Goal: Download file/media

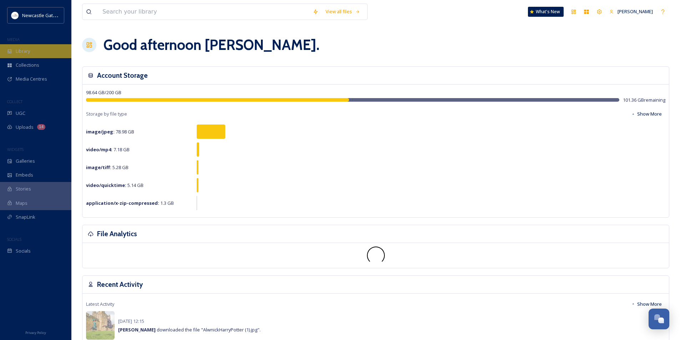
click at [22, 52] on span "Library" at bounding box center [23, 51] width 14 height 7
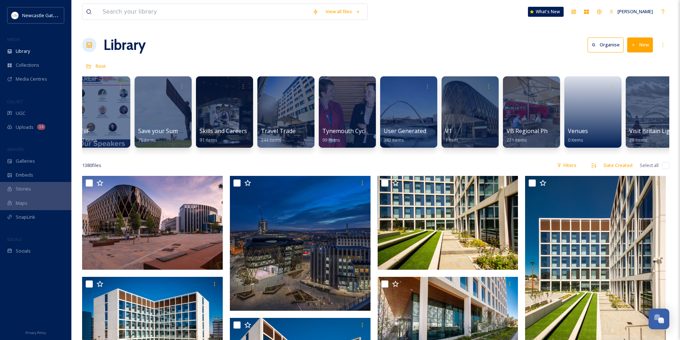
scroll to position [0, 1499]
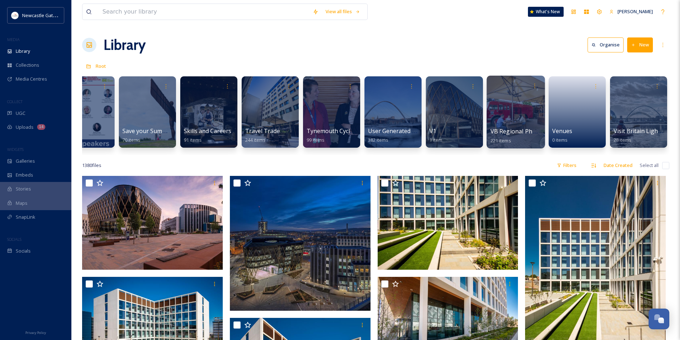
click at [508, 115] on div at bounding box center [515, 112] width 58 height 73
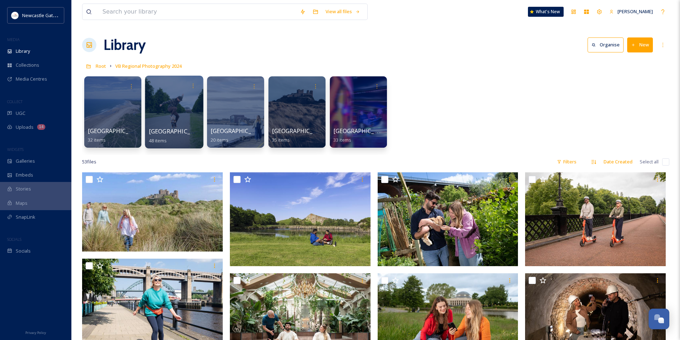
click at [177, 109] on div at bounding box center [174, 112] width 58 height 73
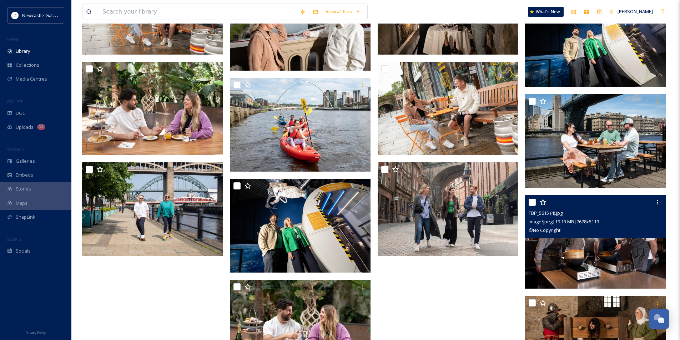
scroll to position [1070, 0]
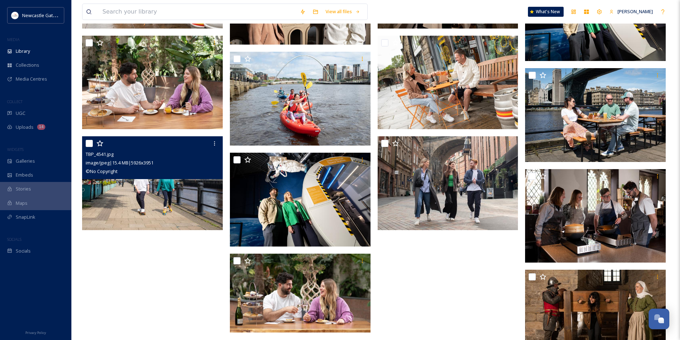
click at [156, 207] on img at bounding box center [152, 183] width 141 height 94
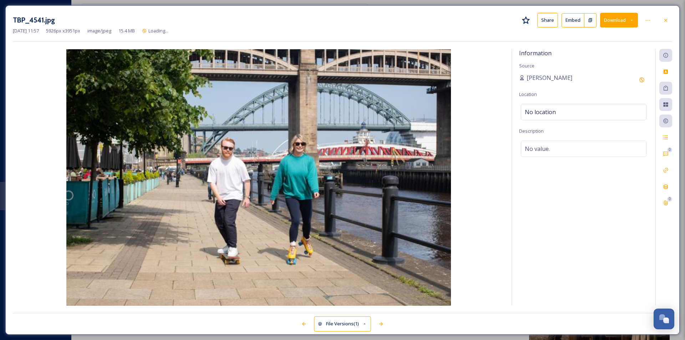
click at [620, 23] on button "Download" at bounding box center [619, 20] width 38 height 15
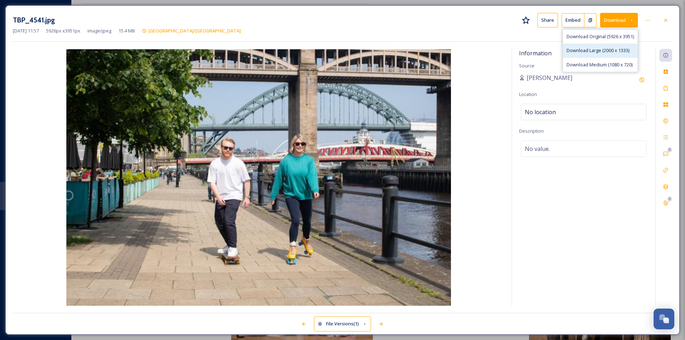
click at [614, 51] on span "Download Large (2000 x 1333)" at bounding box center [597, 50] width 63 height 7
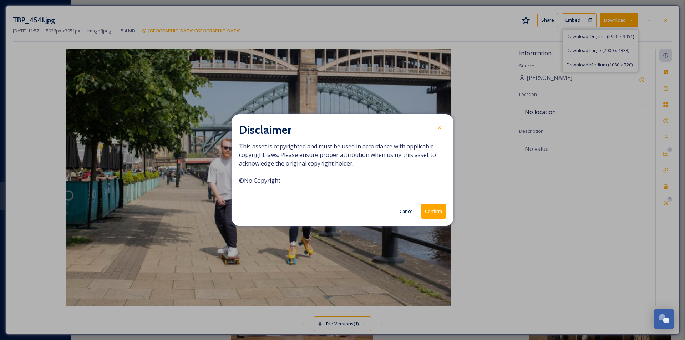
click at [442, 212] on button "Confirm" at bounding box center [433, 211] width 25 height 15
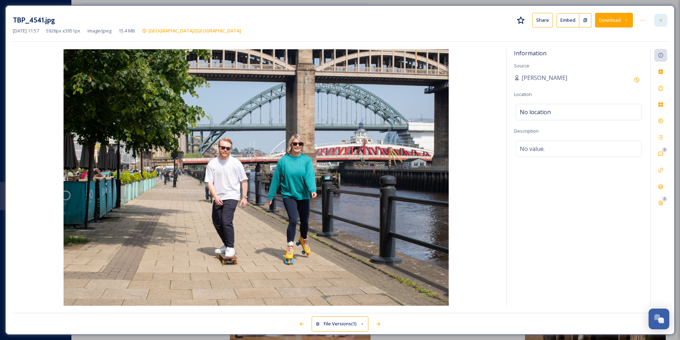
click at [659, 22] on icon at bounding box center [660, 20] width 6 height 6
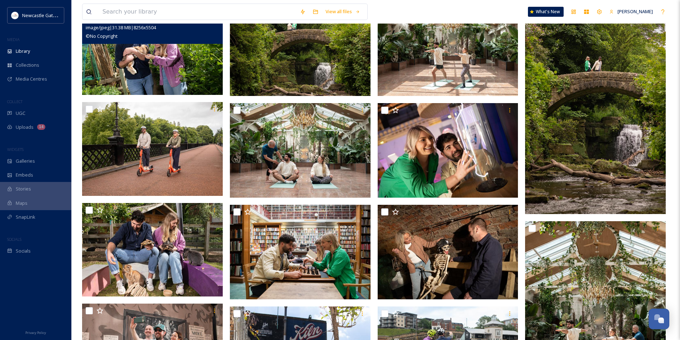
scroll to position [36, 0]
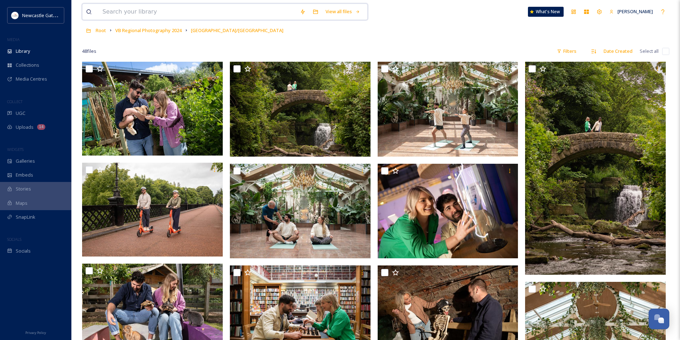
click at [155, 10] on input at bounding box center [197, 12] width 197 height 16
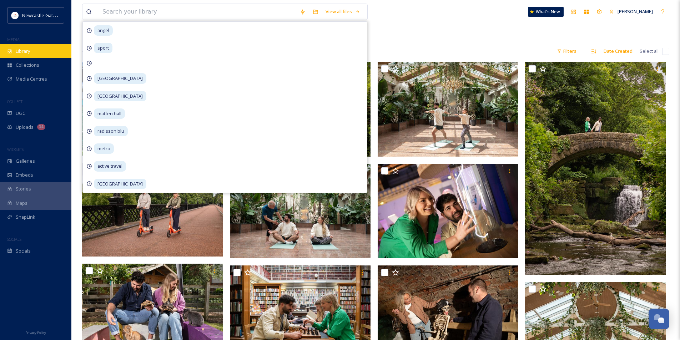
click at [17, 52] on span "Library" at bounding box center [23, 51] width 14 height 7
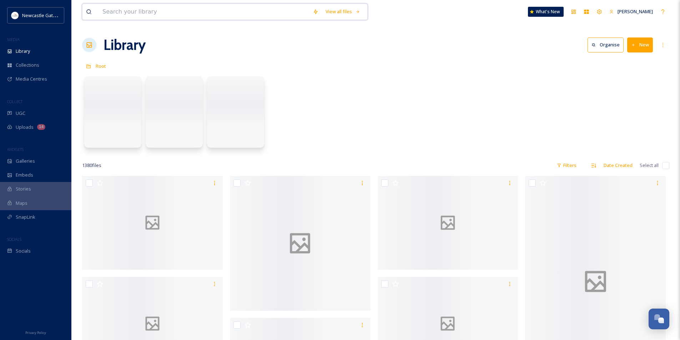
click at [121, 9] on input at bounding box center [204, 12] width 210 height 16
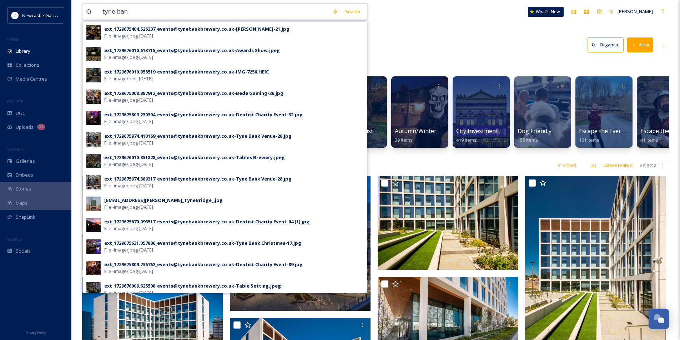
type input "tyne bank"
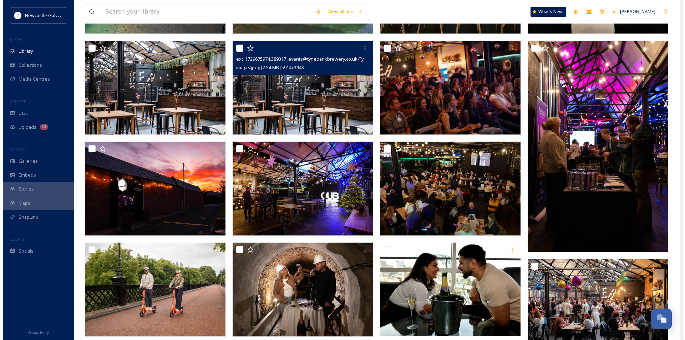
scroll to position [250, 0]
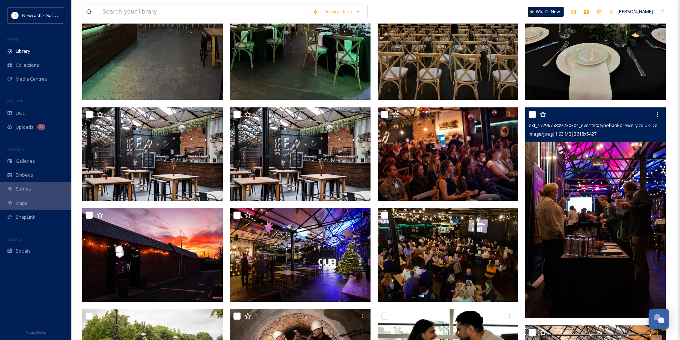
click at [591, 196] on img at bounding box center [595, 212] width 141 height 211
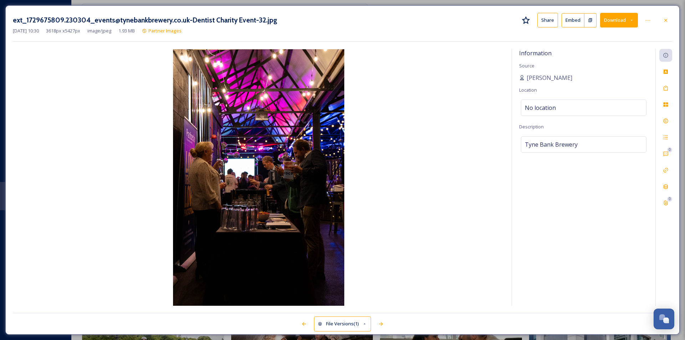
click at [633, 16] on button "Download" at bounding box center [619, 20] width 38 height 15
click at [616, 51] on span "Download Large (1333 x 2000)" at bounding box center [597, 50] width 63 height 7
